Goal: Navigation & Orientation: Find specific page/section

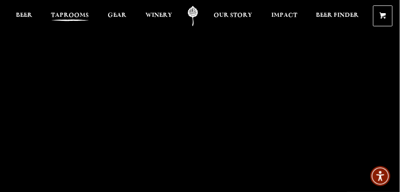
click at [74, 19] on span "Taprooms" at bounding box center [70, 15] width 38 height 7
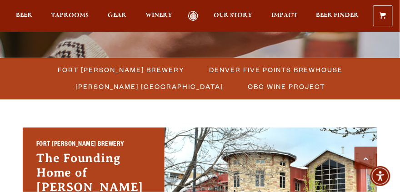
scroll to position [239, 0]
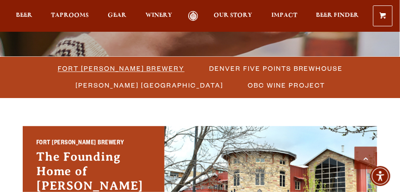
click at [110, 72] on span "Fort [PERSON_NAME] Brewery" at bounding box center [121, 68] width 127 height 13
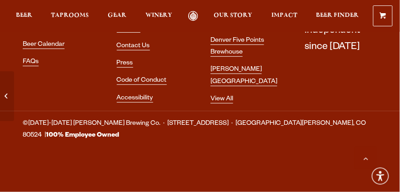
scroll to position [5528, 0]
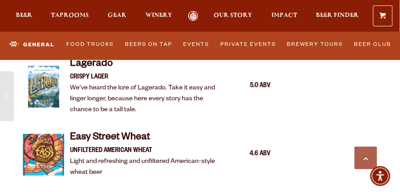
scroll to position [800, 0]
